Goal: Transaction & Acquisition: Obtain resource

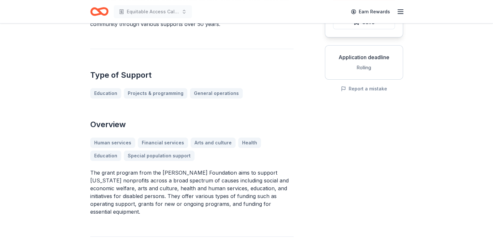
scroll to position [65, 0]
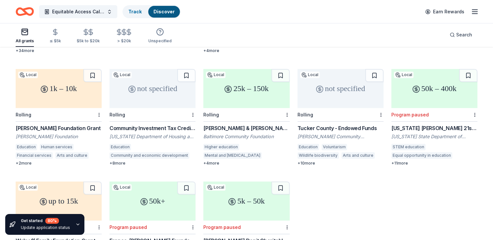
scroll to position [284, 0]
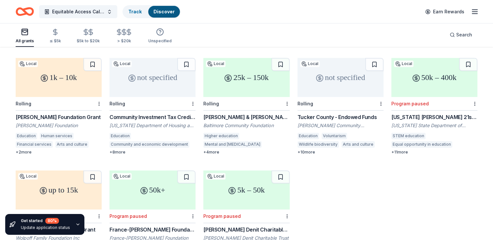
click at [344, 113] on div "Tucker County - Endowed Funds" at bounding box center [340, 117] width 86 height 8
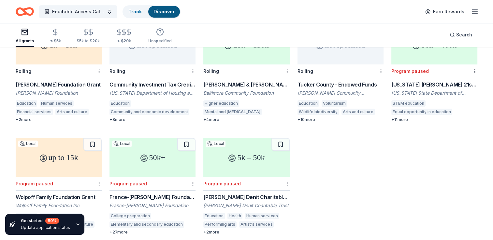
scroll to position [251, 0]
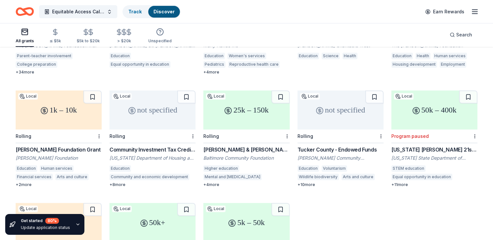
click at [343, 146] on div "Tucker County - Endowed Funds" at bounding box center [340, 150] width 86 height 8
click at [340, 102] on div "not specified" at bounding box center [340, 110] width 86 height 39
click at [154, 146] on div "Community Investment Tax Credits Program" at bounding box center [152, 150] width 86 height 8
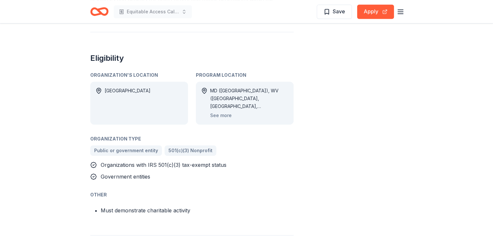
scroll to position [326, 0]
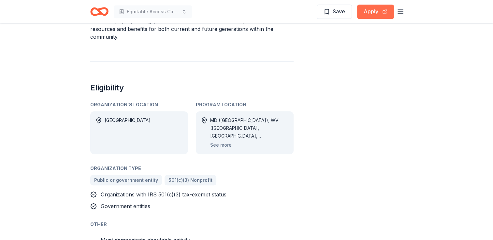
click at [372, 13] on button "Apply" at bounding box center [375, 12] width 37 height 14
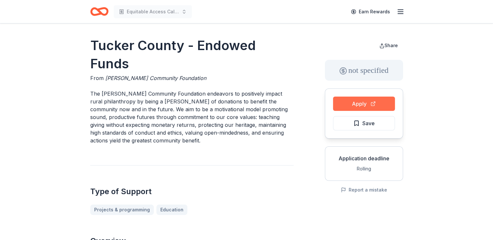
click at [354, 106] on button "Apply" at bounding box center [364, 104] width 62 height 14
click at [369, 190] on button "Report a mistake" at bounding box center [364, 190] width 46 height 8
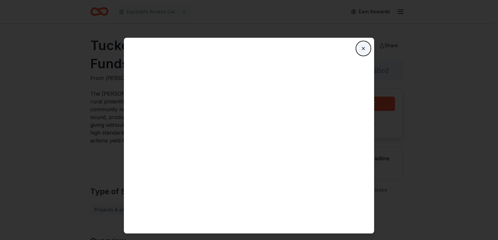
click at [363, 49] on button "Close" at bounding box center [363, 48] width 13 height 13
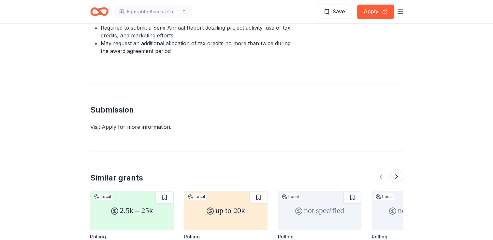
scroll to position [554, 0]
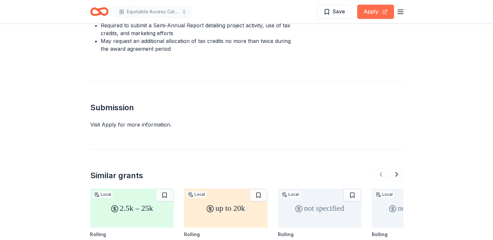
click at [373, 15] on button "Apply" at bounding box center [375, 12] width 37 height 14
